Goal: Browse casually

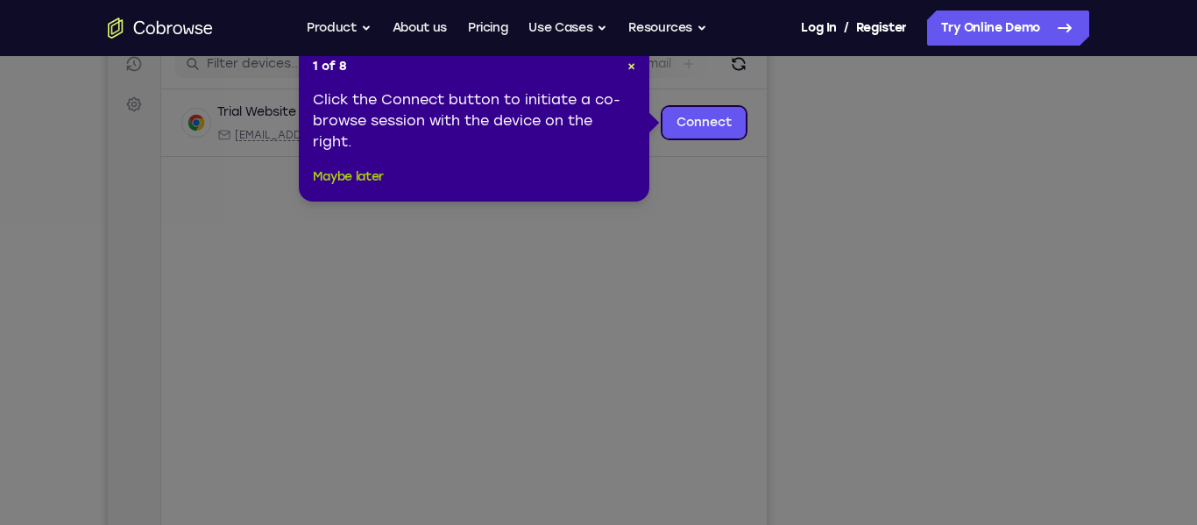
click at [355, 177] on button "Maybe later" at bounding box center [348, 176] width 71 height 21
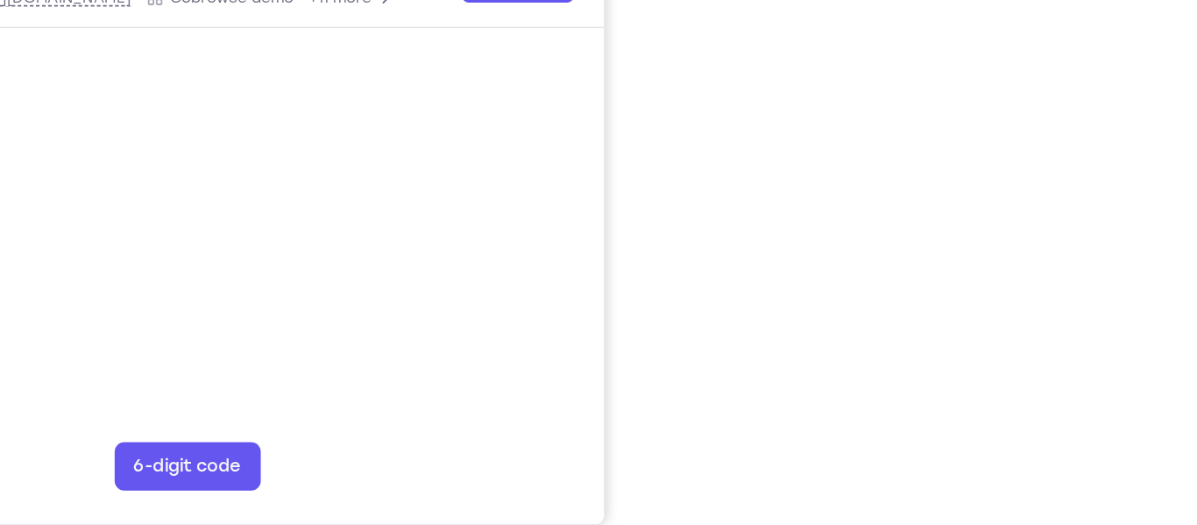
scroll to position [298, 0]
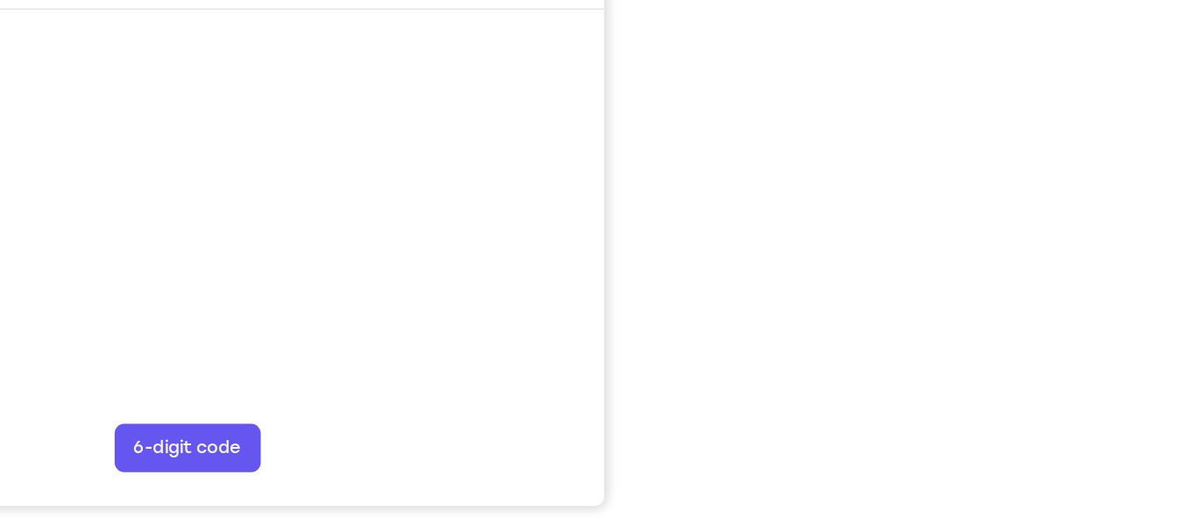
click at [1104, 330] on div "Your Support Agent Your Customer Web iOS Android Next Steps We’d be happy to gi…" at bounding box center [598, 329] width 1121 height 1155
click at [1105, 330] on div "Your Support Agent Your Customer Web iOS Android Next Steps We’d be happy to gi…" at bounding box center [598, 329] width 1121 height 1155
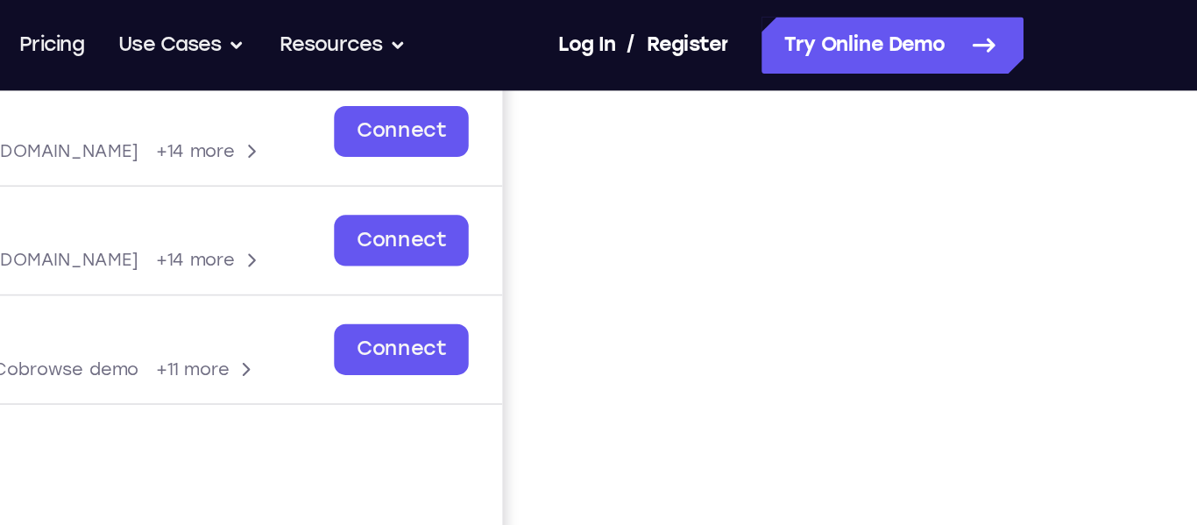
scroll to position [268, 0]
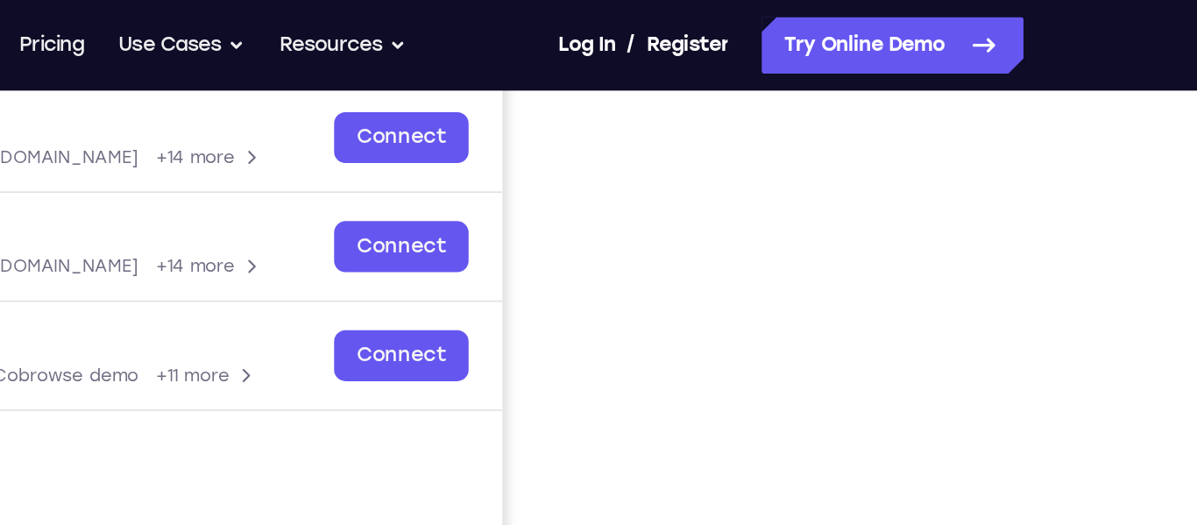
click at [1093, 201] on div "Your Support Agent Your Customer Web iOS Android Next Steps We’d be happy to gi…" at bounding box center [598, 365] width 1121 height 1155
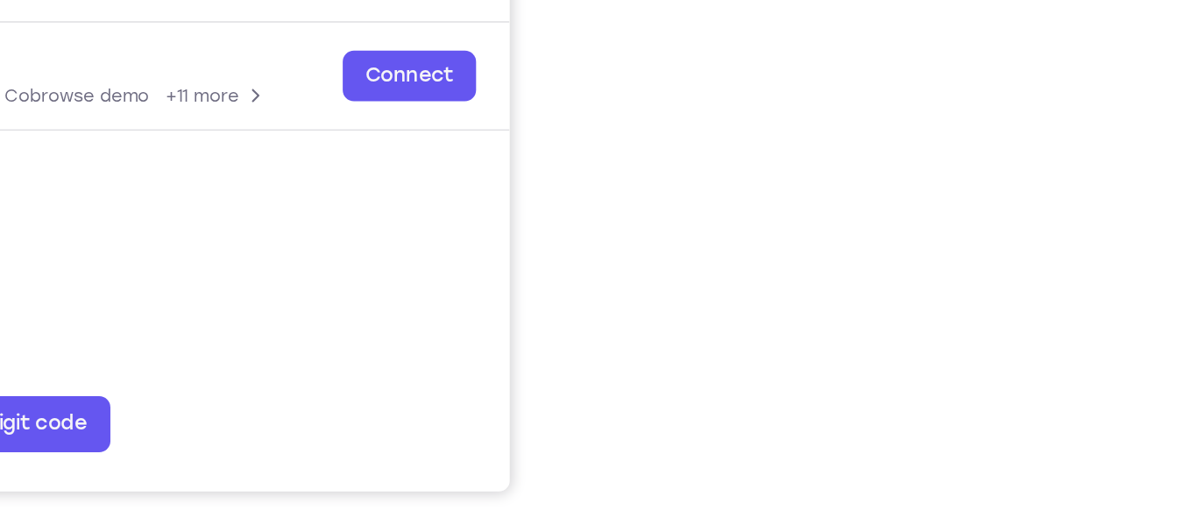
scroll to position [310, 0]
